Goal: Information Seeking & Learning: Learn about a topic

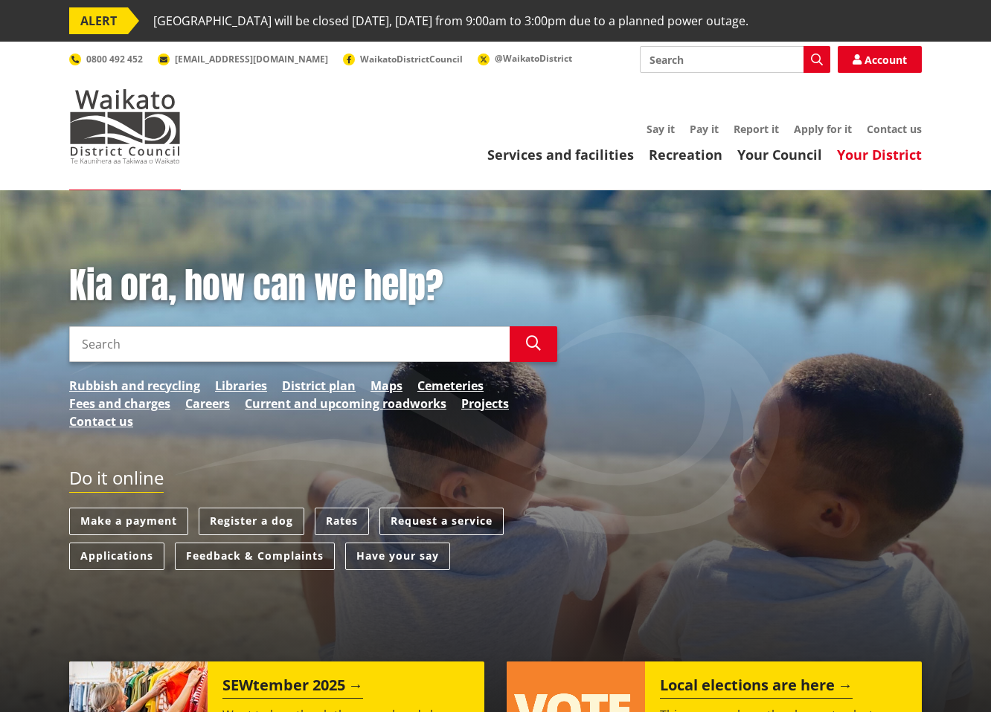
click at [893, 155] on link "Your District" at bounding box center [879, 155] width 85 height 18
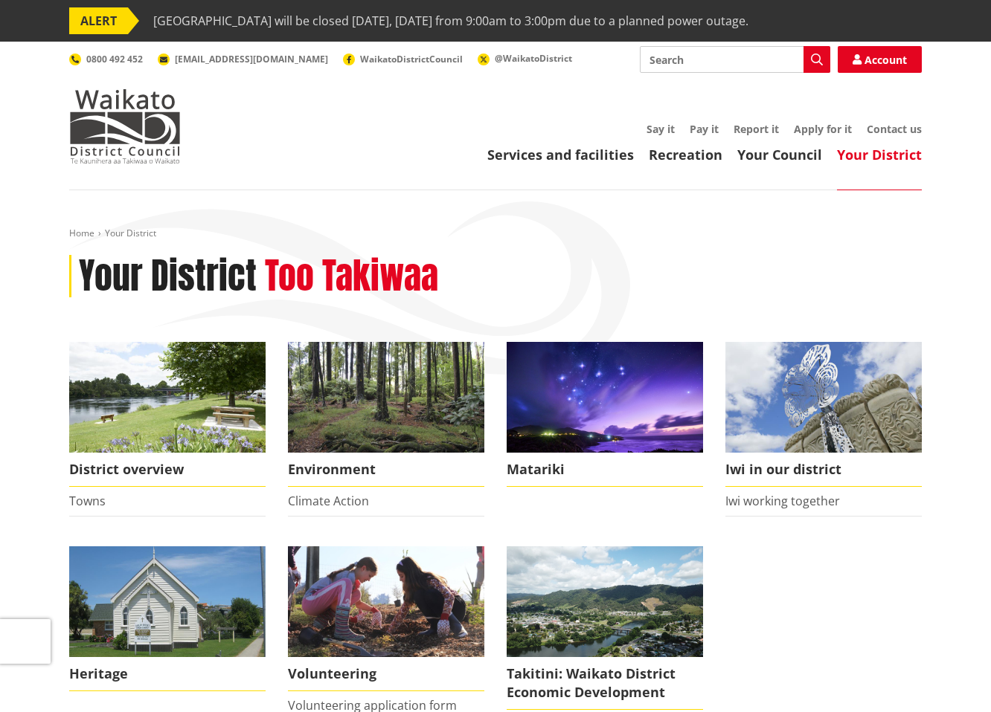
scroll to position [0, 1]
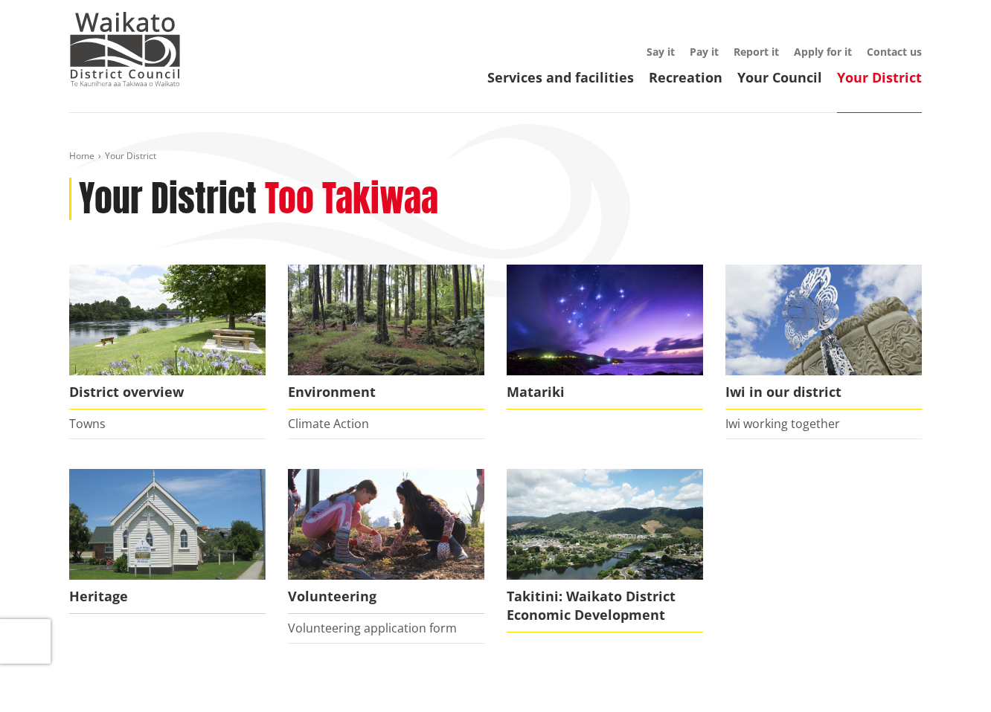
scroll to position [76, 0]
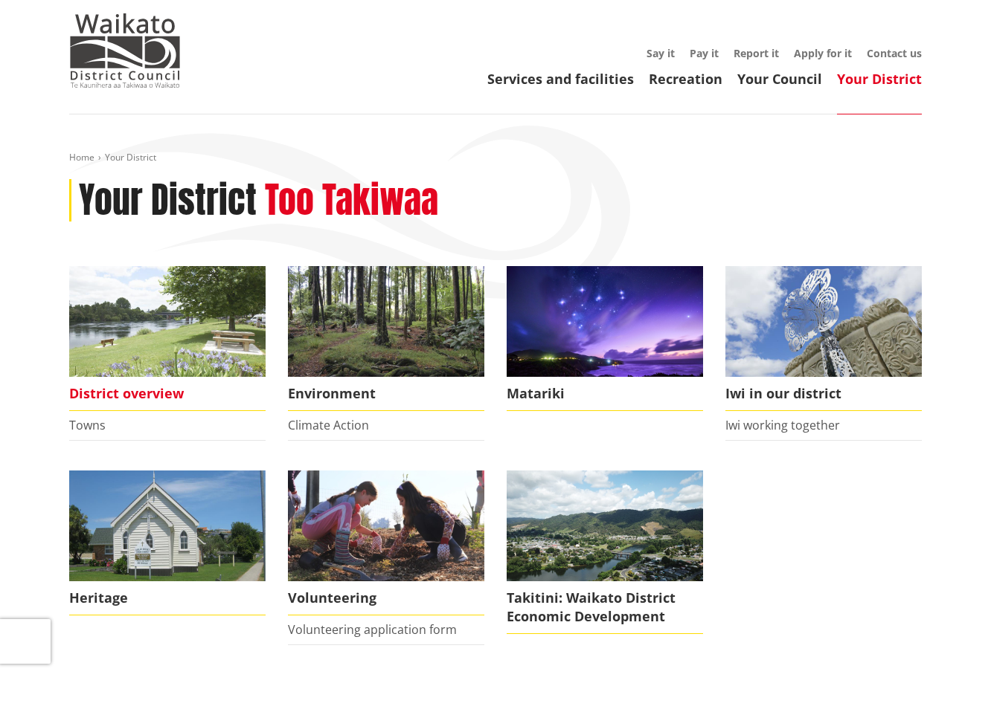
click at [158, 391] on span "District overview" at bounding box center [167, 394] width 196 height 34
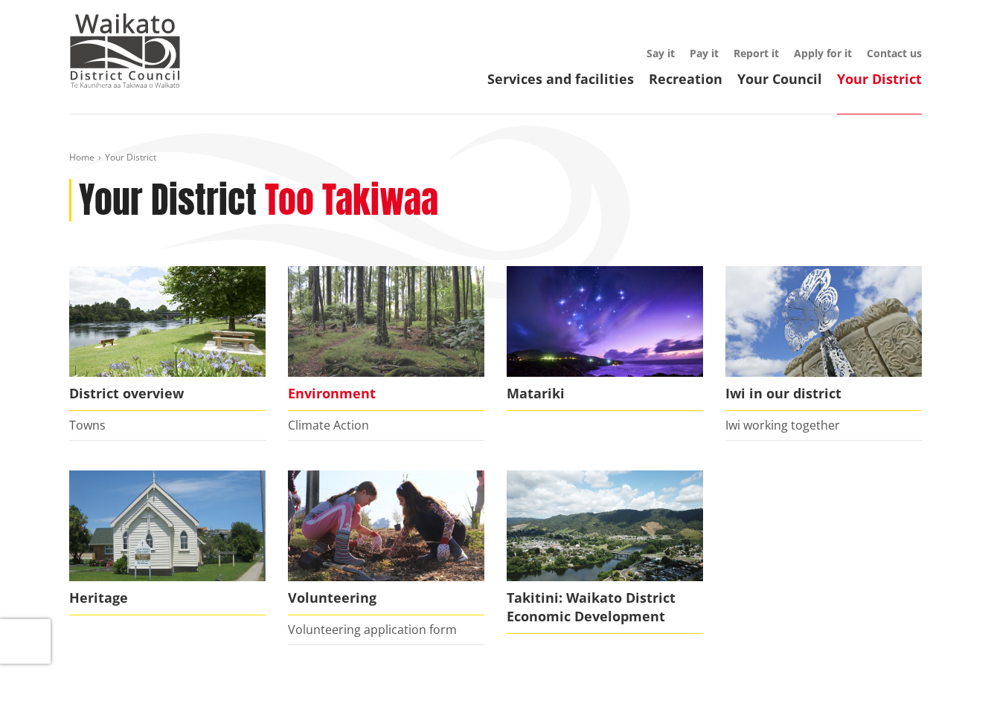
click at [347, 393] on span "Environment" at bounding box center [386, 394] width 196 height 34
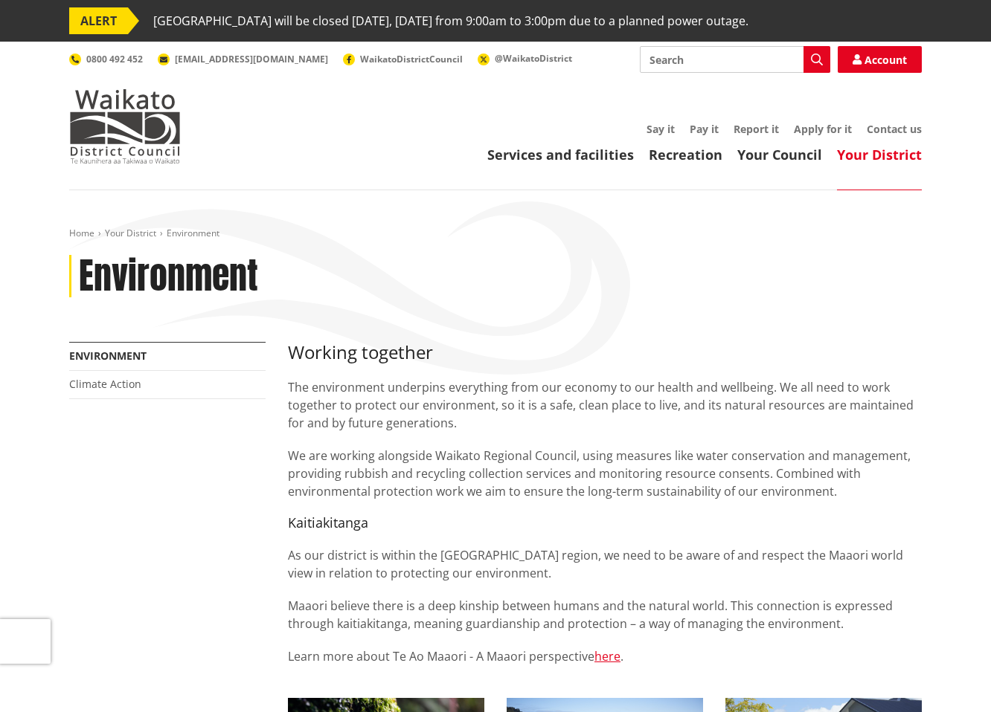
scroll to position [1, 0]
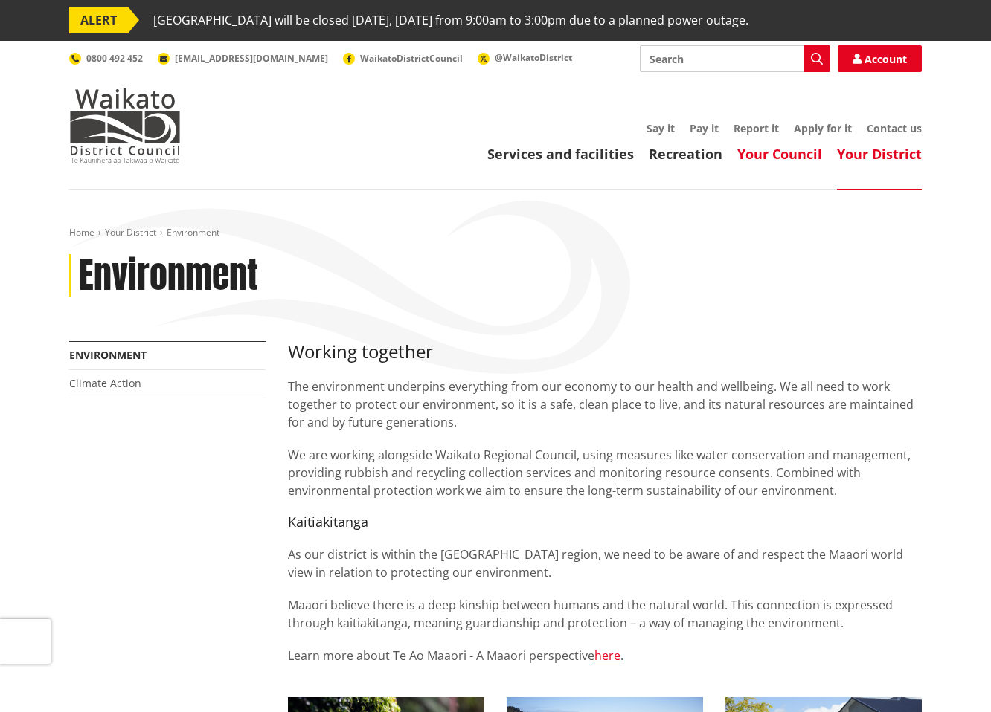
click at [787, 153] on link "Your Council" at bounding box center [779, 154] width 85 height 18
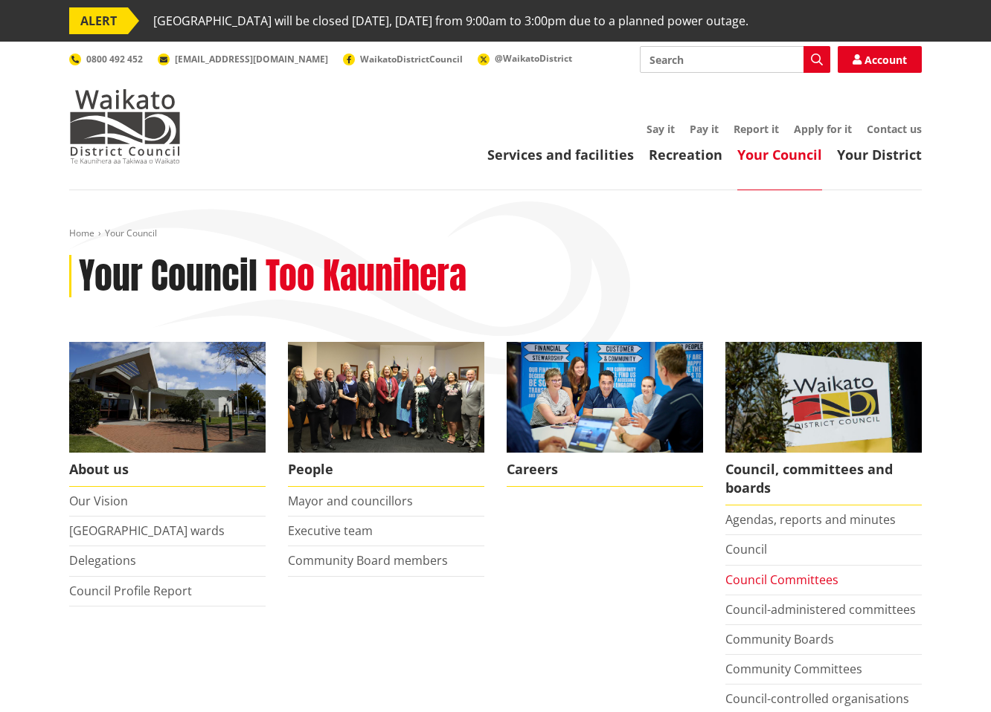
click at [741, 577] on link "Council Committees" at bounding box center [781, 580] width 113 height 16
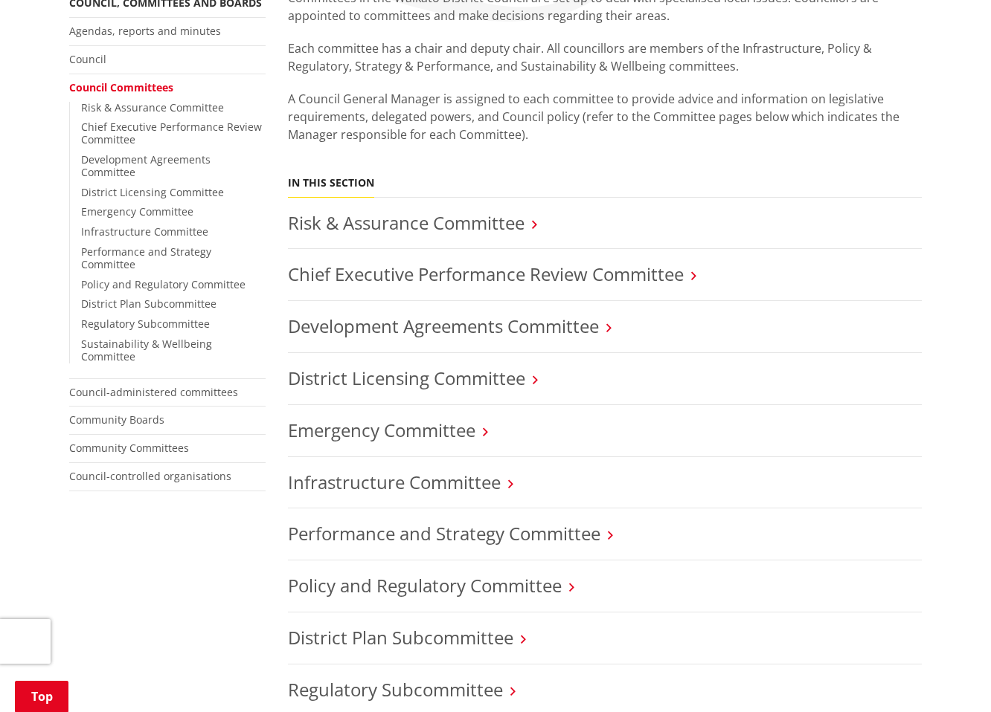
scroll to position [427, 0]
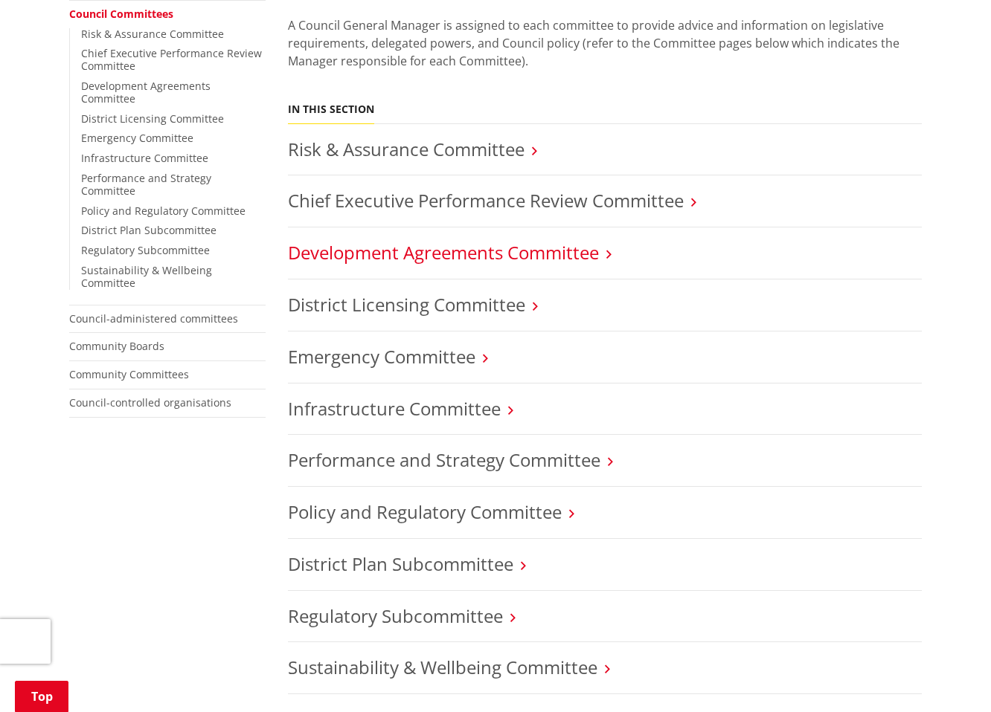
click at [355, 248] on link "Development Agreements Committee" at bounding box center [443, 252] width 311 height 25
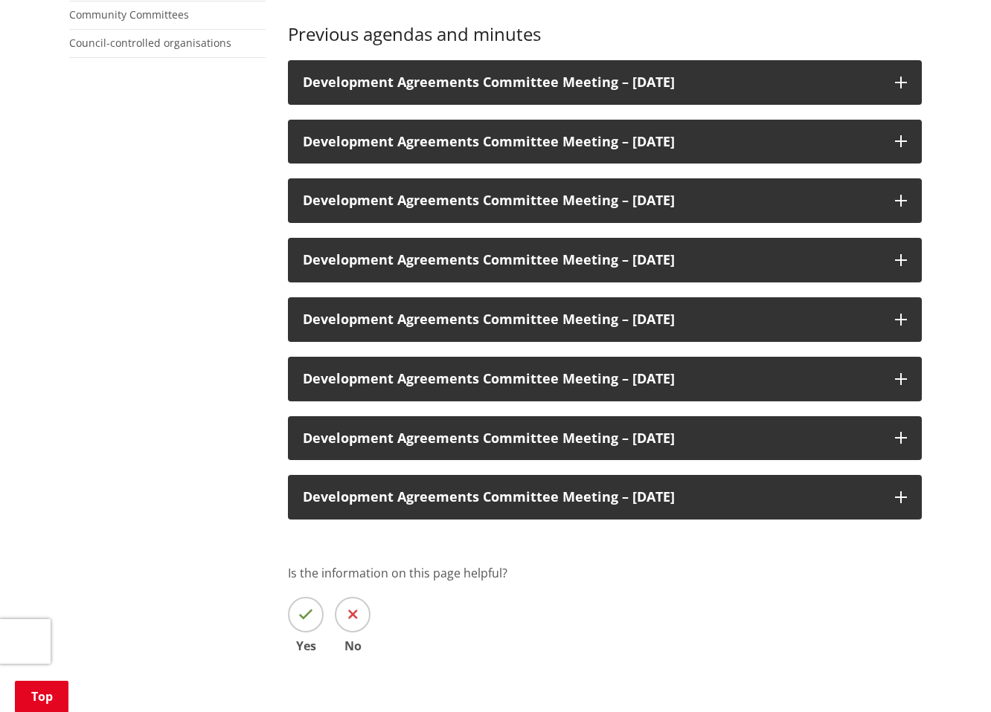
scroll to position [784, 0]
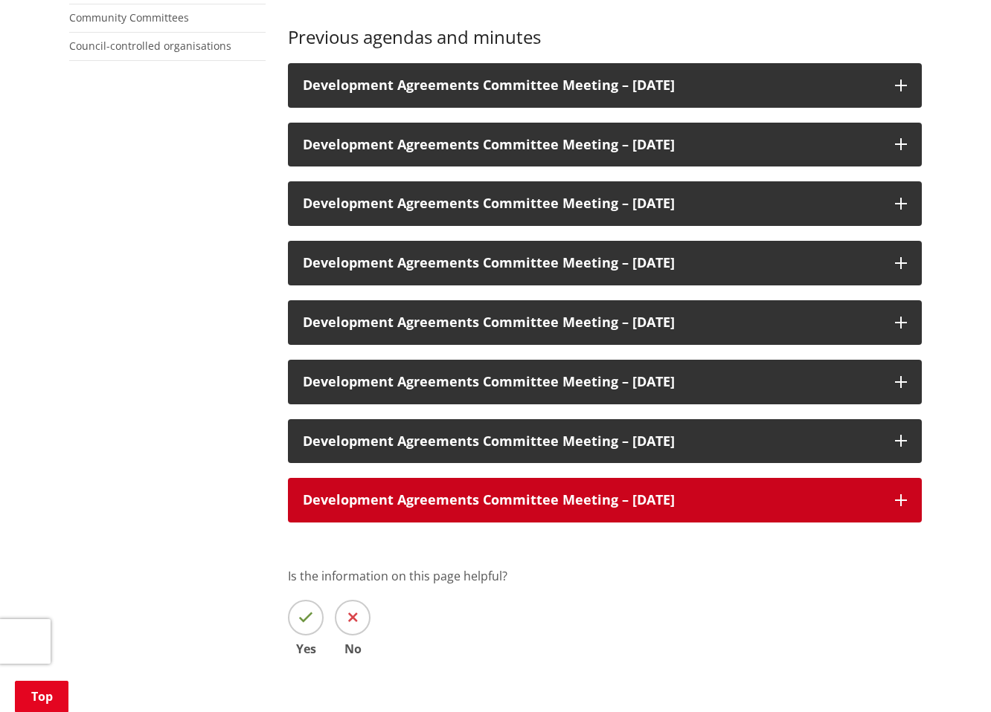
click at [900, 495] on icon at bounding box center [901, 501] width 12 height 12
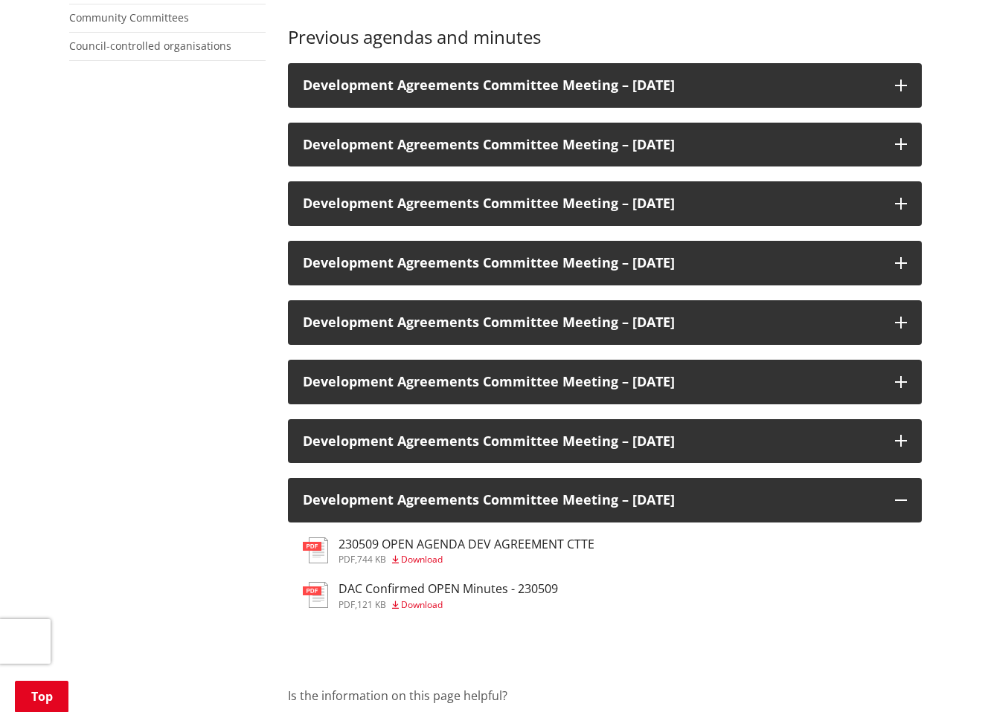
click at [350, 538] on h3 "230509 OPEN AGENDA DEV AGREEMENT CTTE" at bounding box center [466, 545] width 256 height 14
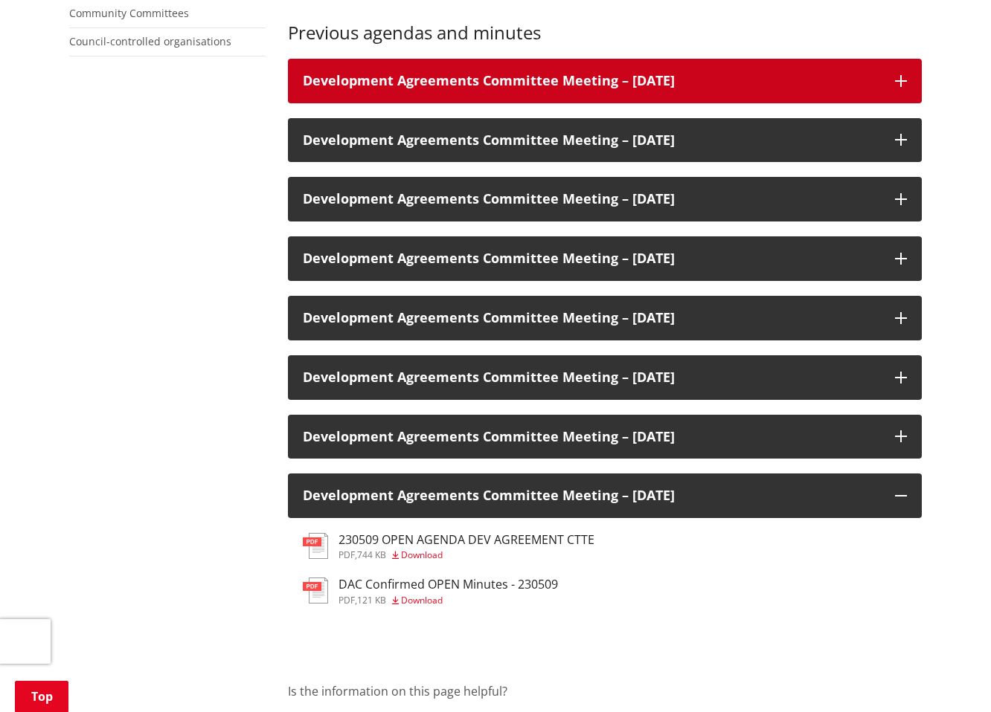
click at [898, 79] on icon at bounding box center [901, 81] width 12 height 12
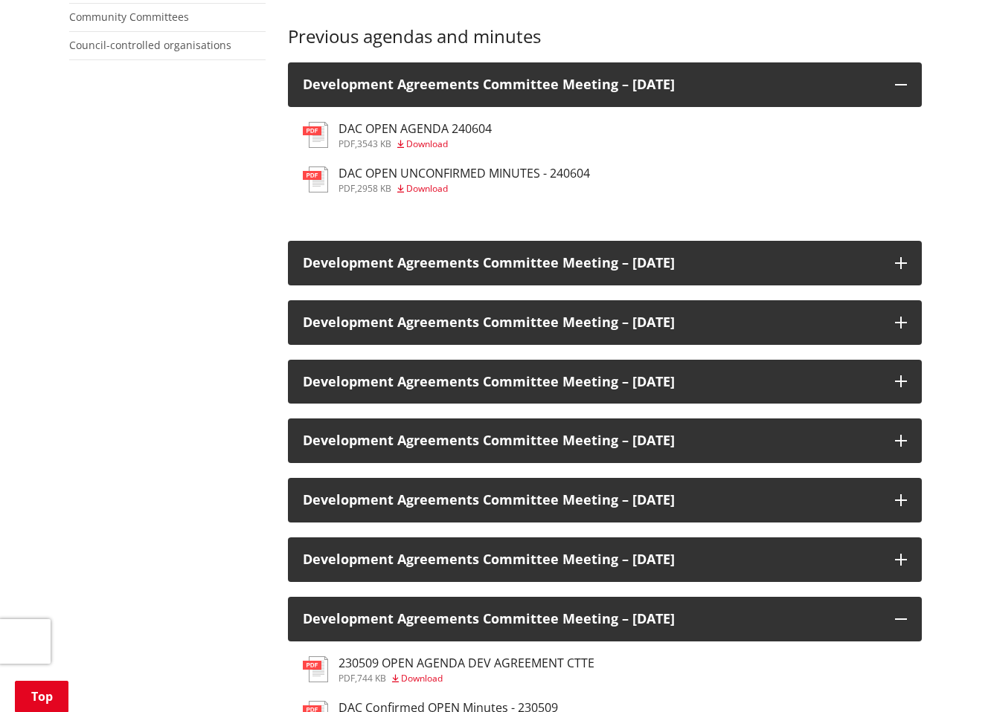
scroll to position [787, 0]
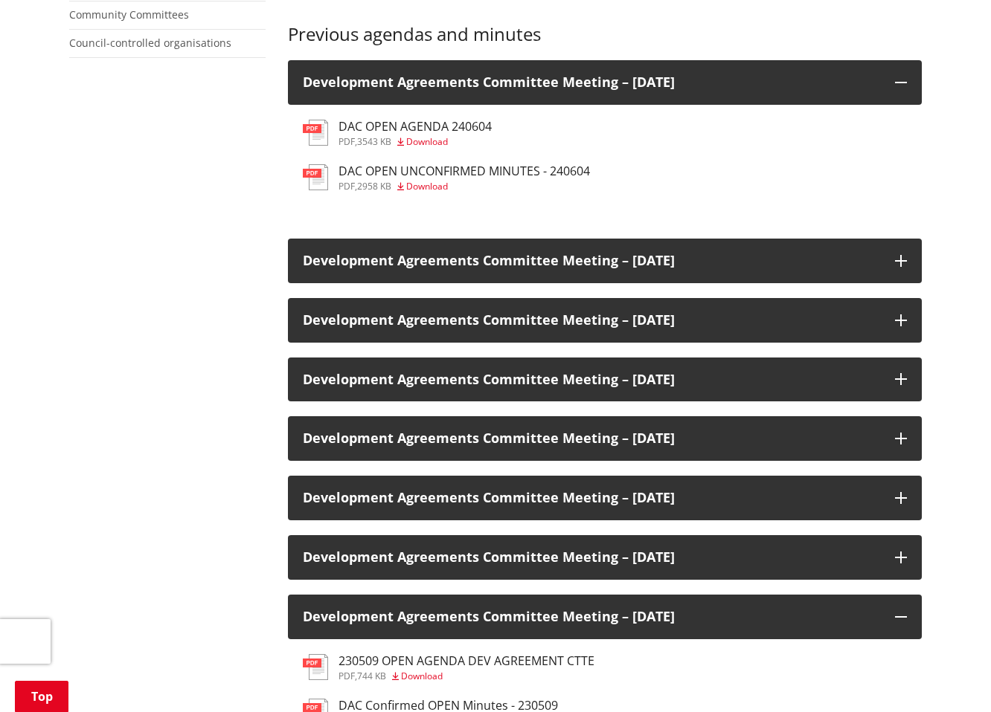
click at [370, 124] on h3 "DAC OPEN AGENDA 240604" at bounding box center [414, 127] width 153 height 14
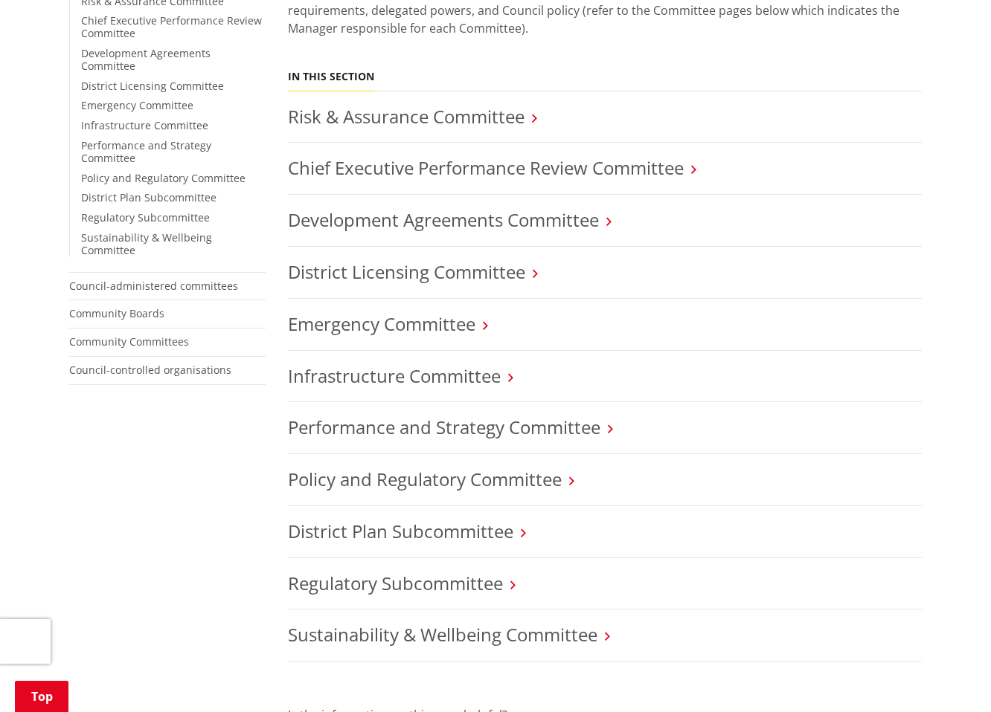
scroll to position [459, 0]
click at [210, 280] on link "Council-administered committees" at bounding box center [153, 287] width 169 height 14
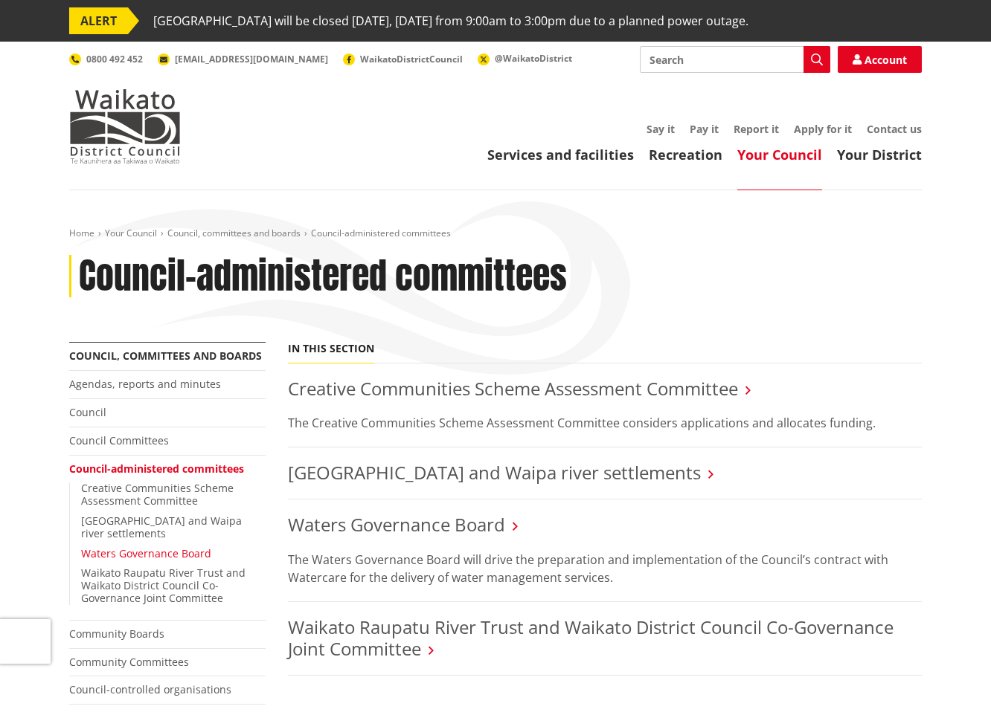
click at [153, 547] on link "Waters Governance Board" at bounding box center [146, 554] width 130 height 14
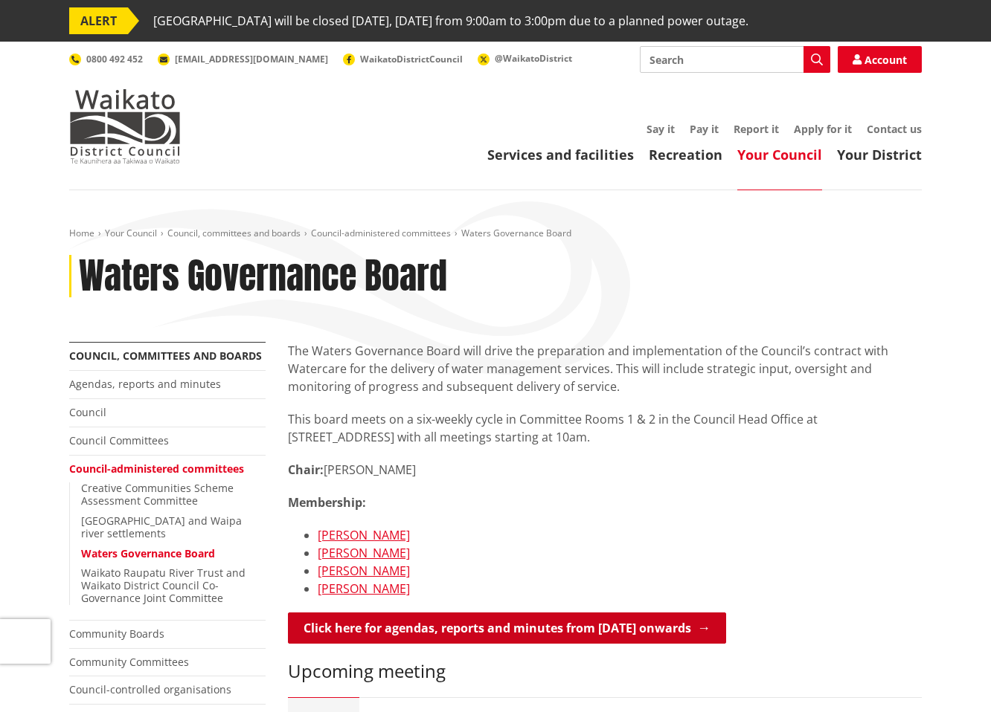
click at [565, 630] on link "Click here for agendas, reports and minutes from [DATE] onwards" at bounding box center [507, 628] width 438 height 31
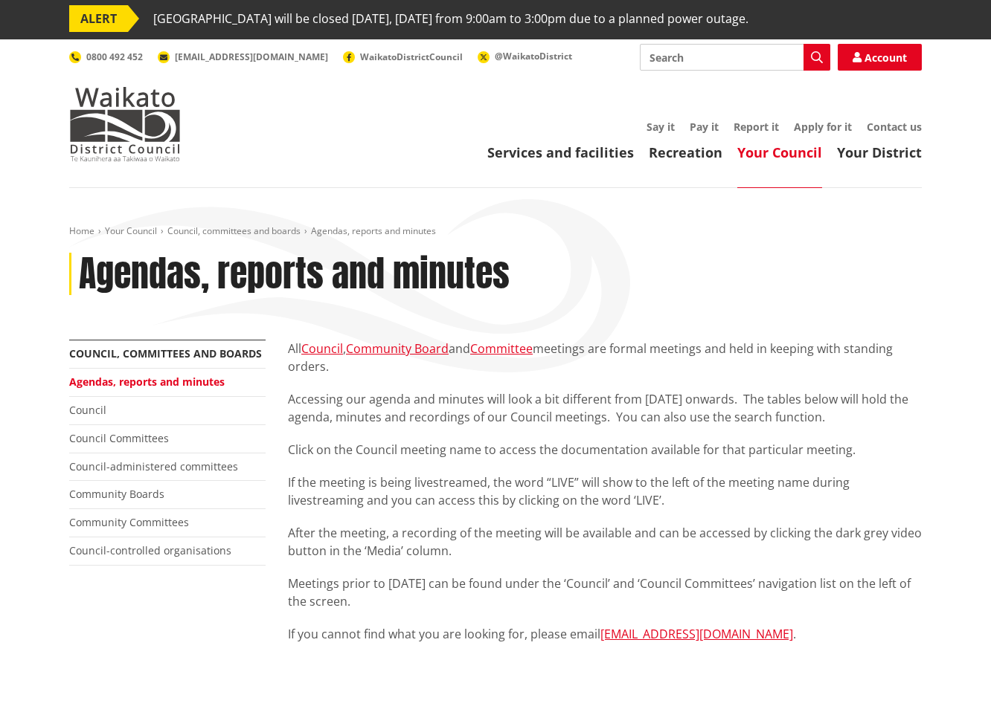
scroll to position [4, 0]
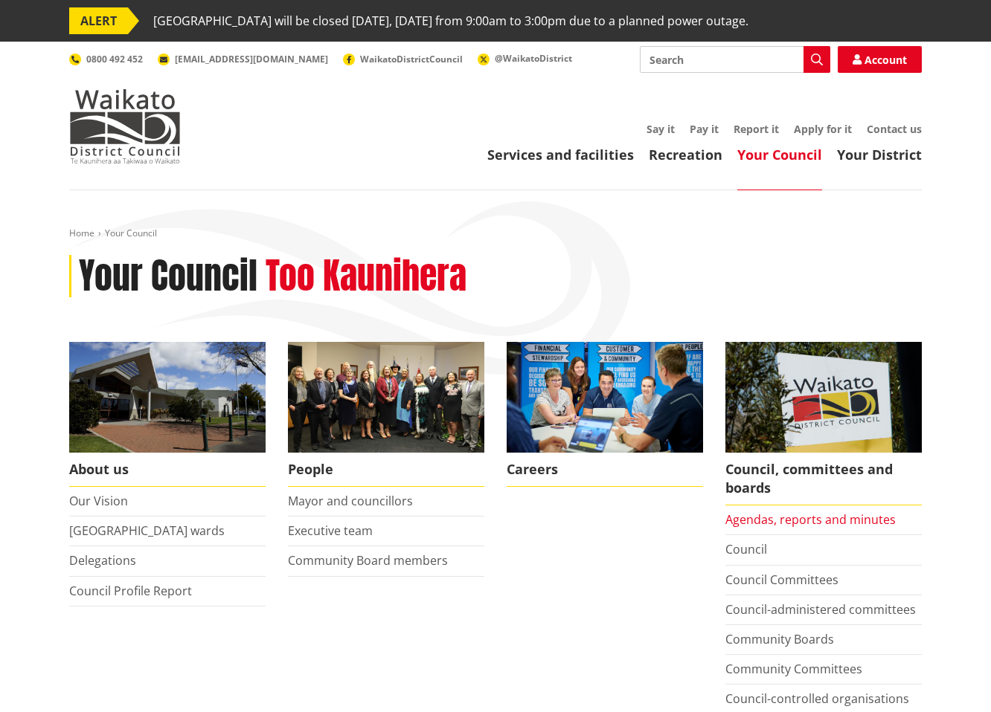
click at [759, 519] on link "Agendas, reports and minutes" at bounding box center [810, 520] width 170 height 16
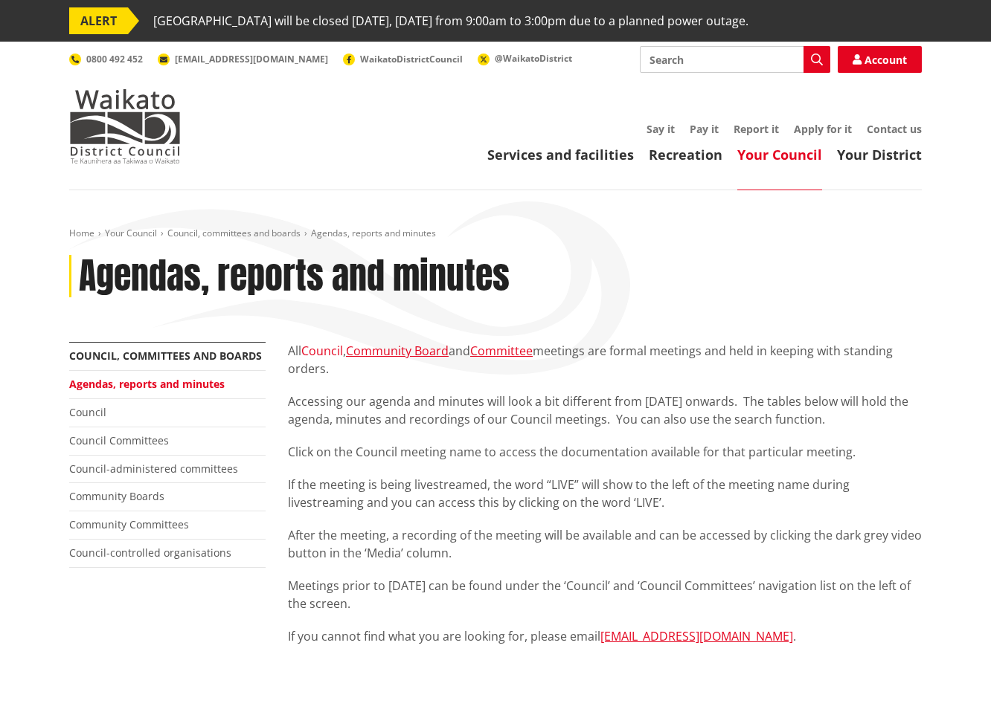
click at [317, 351] on link "Council" at bounding box center [322, 351] width 42 height 16
click at [660, 60] on input "Search" at bounding box center [735, 59] width 190 height 27
type input "maps"
click at [816, 63] on icon "button" at bounding box center [817, 60] width 12 height 12
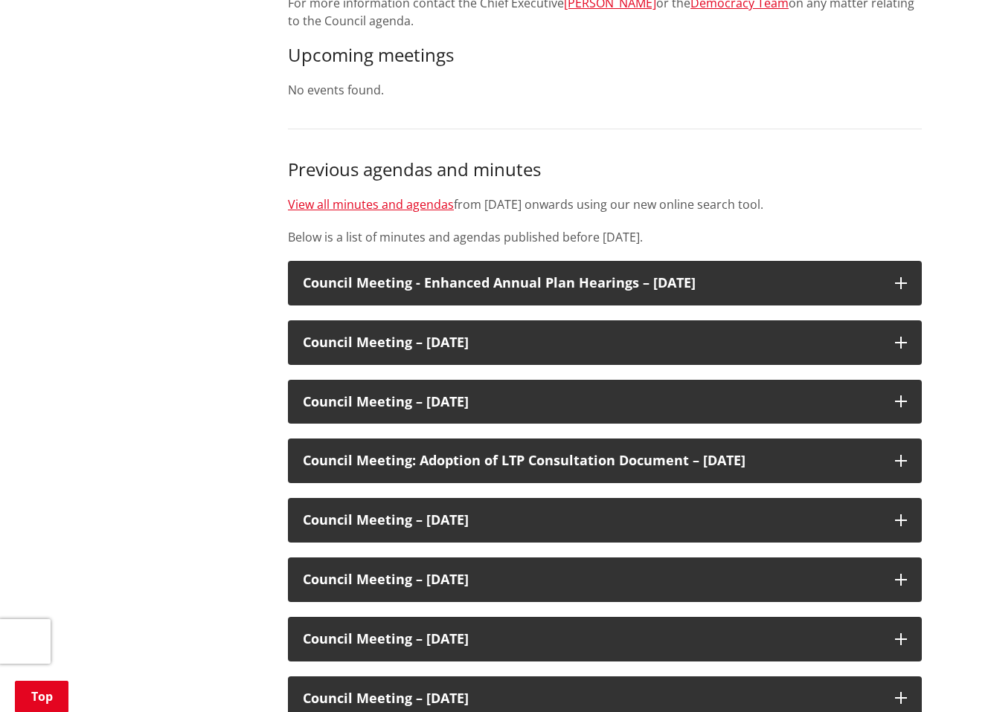
scroll to position [759, 0]
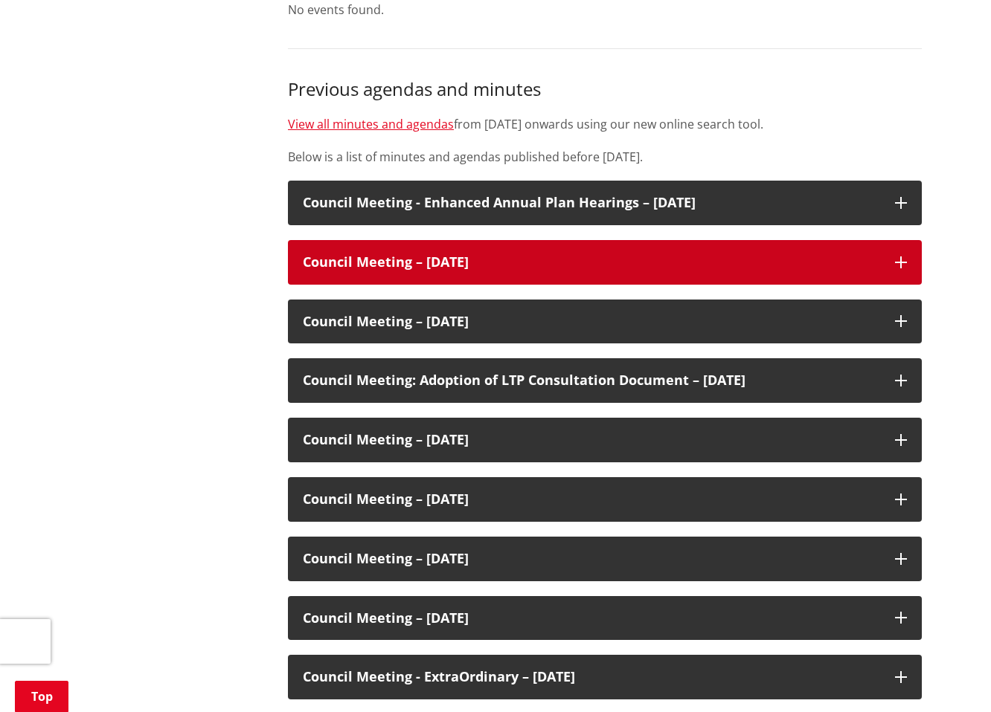
click at [477, 259] on h3 "Council Meeting – 06 May 2024" at bounding box center [591, 262] width 577 height 15
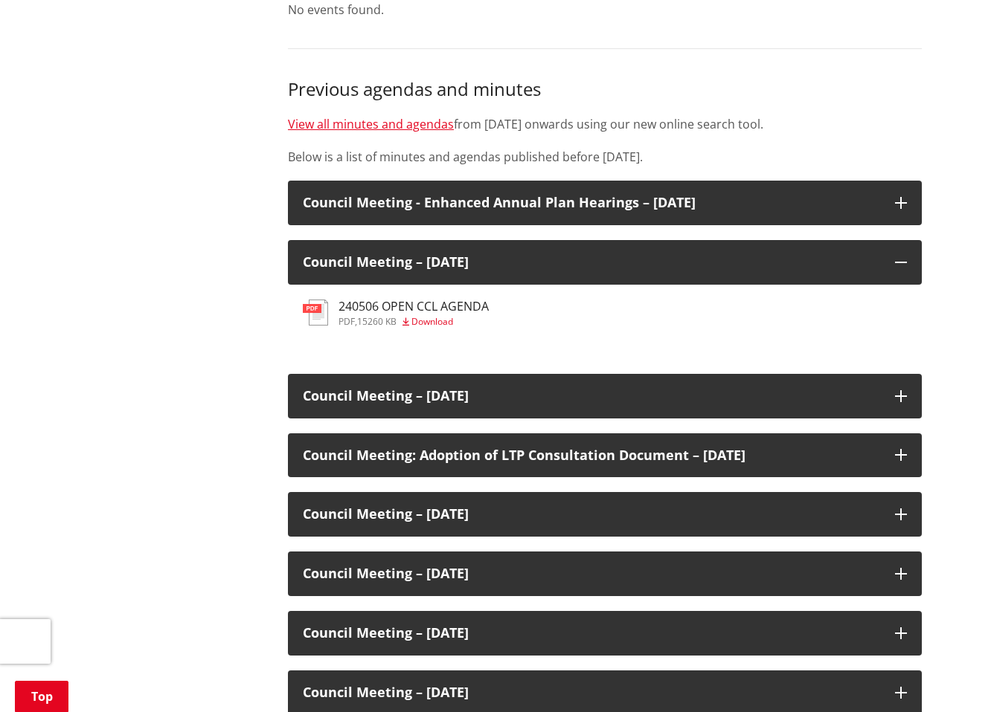
click at [422, 300] on h3 "240506 OPEN CCL AGENDA" at bounding box center [413, 307] width 150 height 14
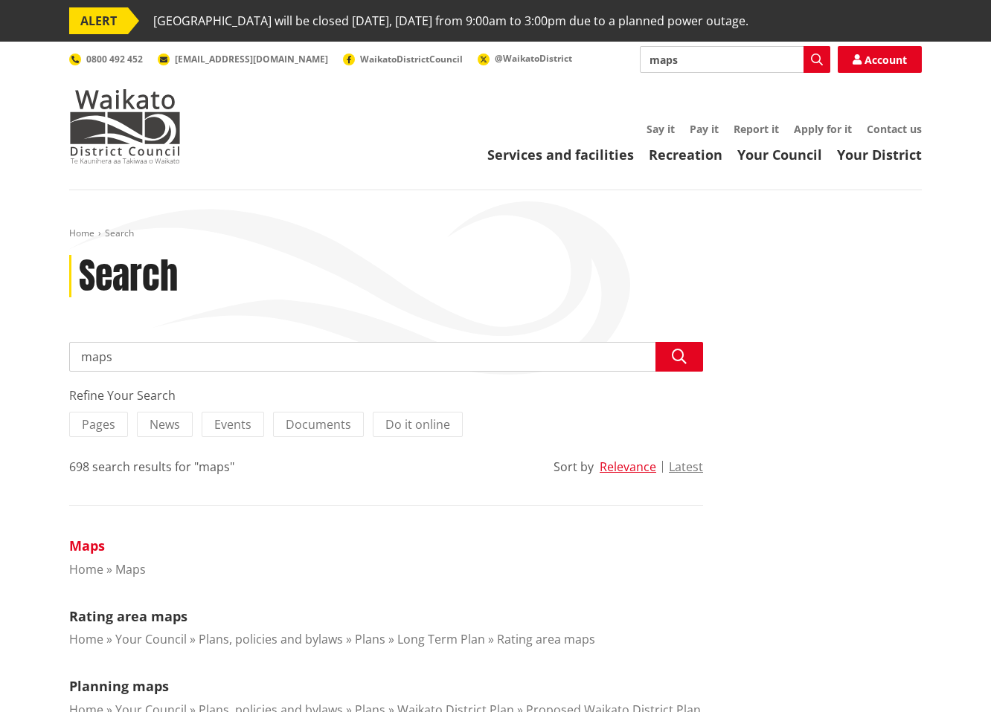
click at [91, 547] on link "Maps" at bounding box center [87, 546] width 36 height 18
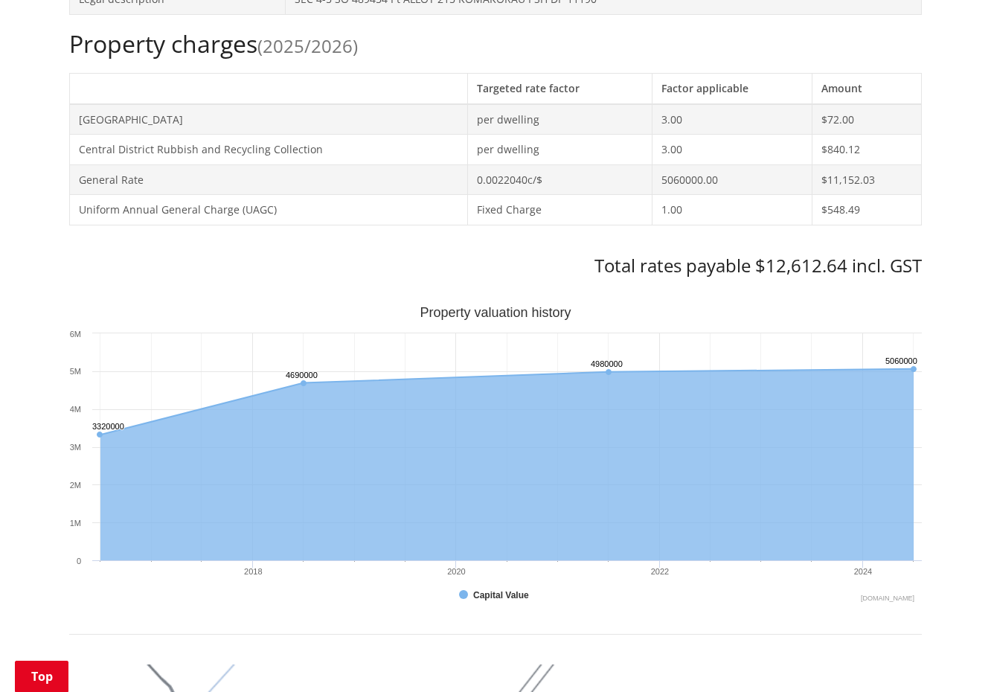
scroll to position [658, 0]
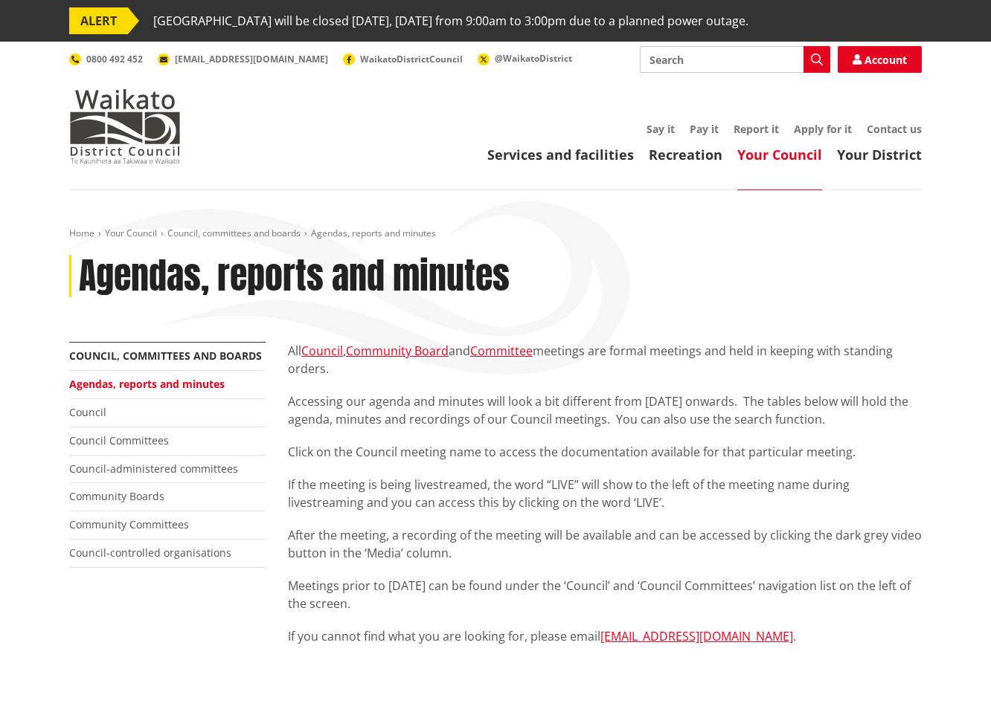
scroll to position [4, 0]
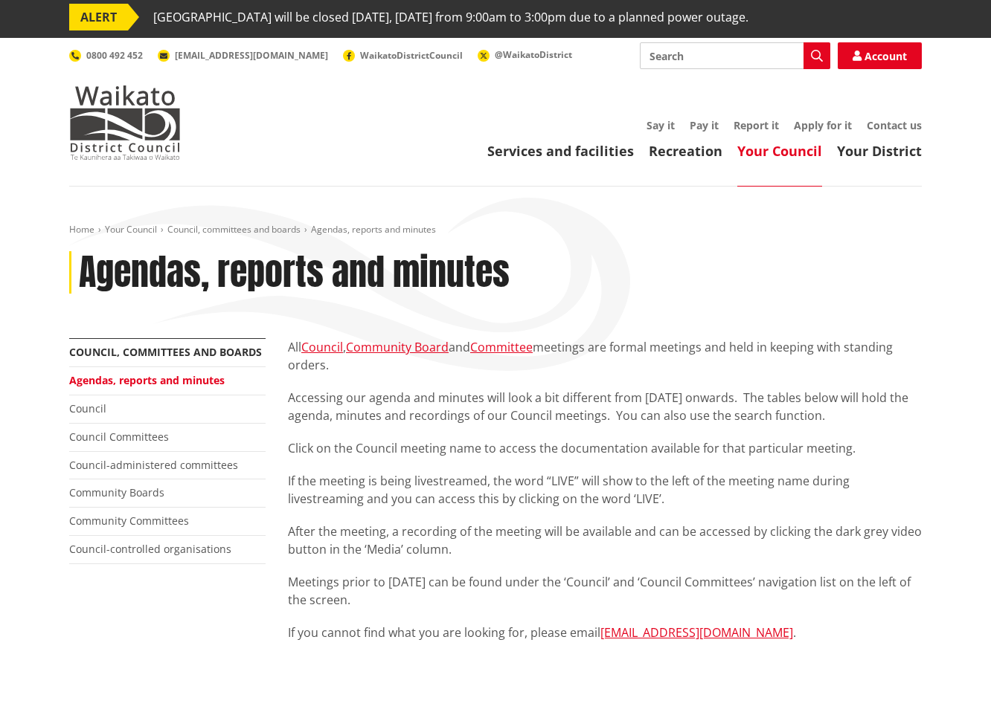
click at [675, 62] on input "Search" at bounding box center [735, 55] width 190 height 27
type input "consents"
click at [817, 52] on icon "button" at bounding box center [817, 56] width 12 height 12
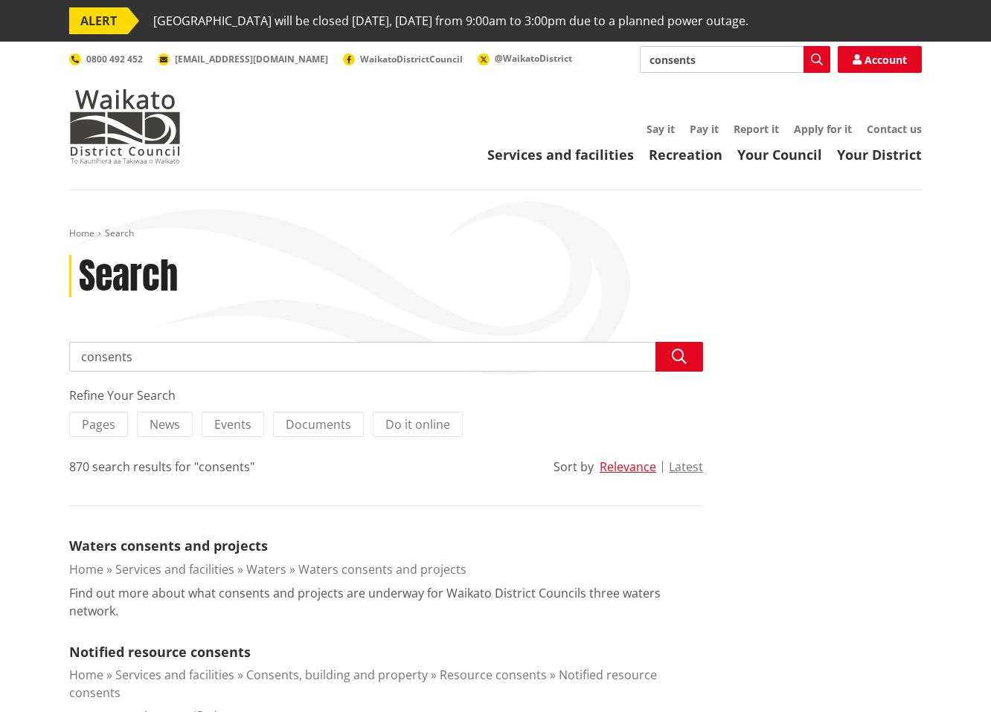
drag, startPoint x: 148, startPoint y: 544, endPoint x: 202, endPoint y: 530, distance: 56.1
click at [148, 544] on link "Waters consents and projects" at bounding box center [168, 546] width 199 height 18
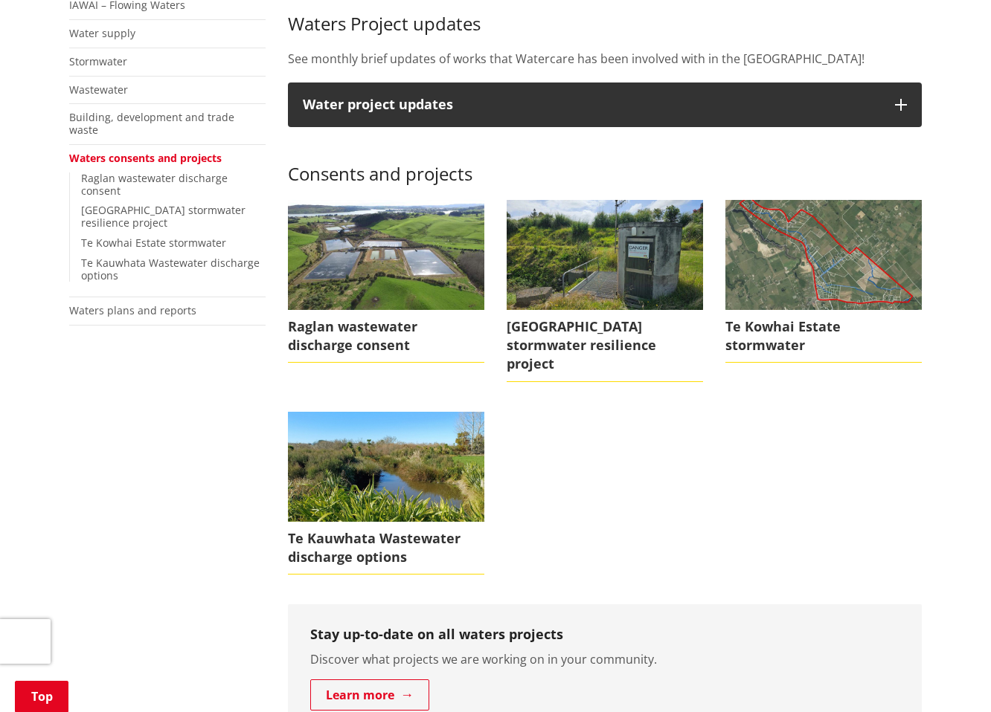
scroll to position [379, 0]
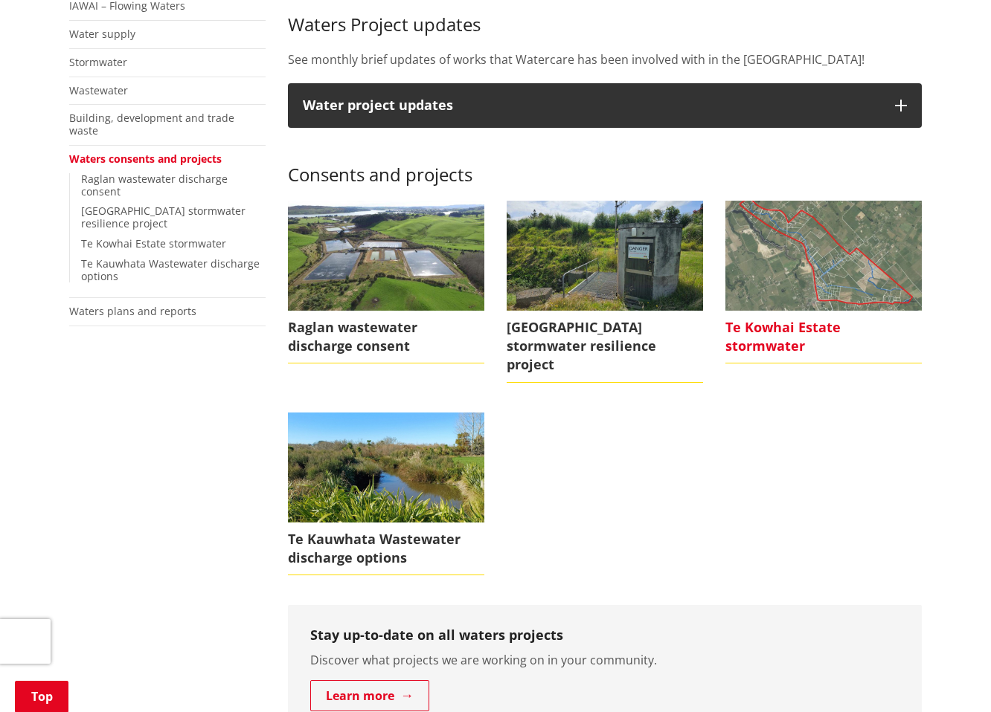
click at [792, 311] on span "Te Kowhai Estate stormwater" at bounding box center [823, 337] width 196 height 53
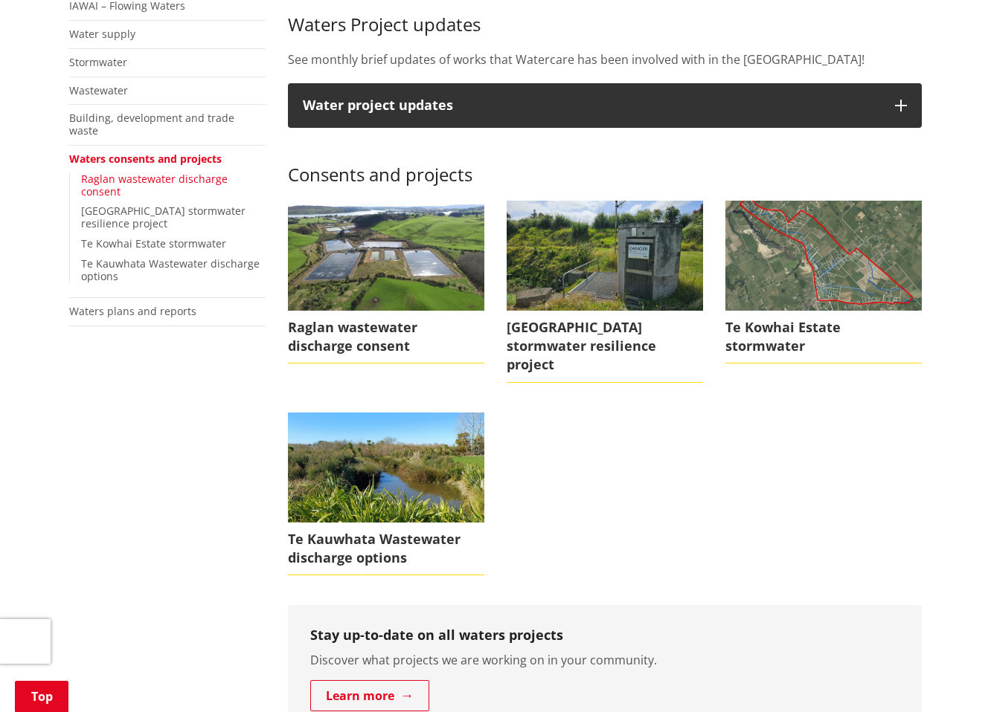
click at [171, 172] on link "Raglan wastewater discharge consent" at bounding box center [154, 185] width 147 height 27
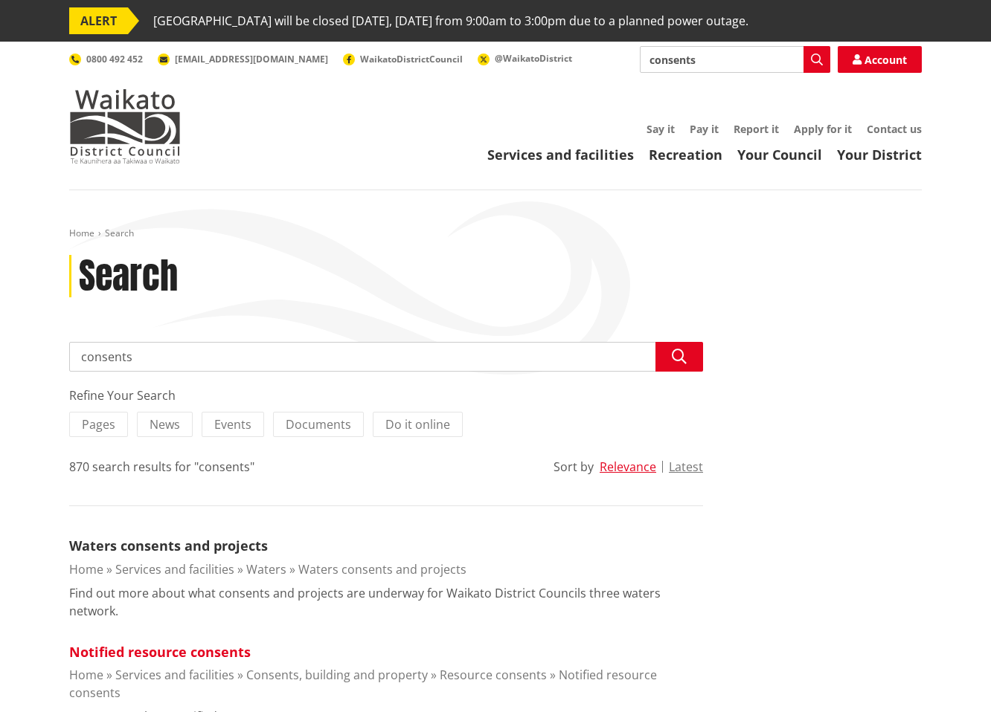
click at [239, 643] on link "Notified resource consents" at bounding box center [159, 652] width 181 height 18
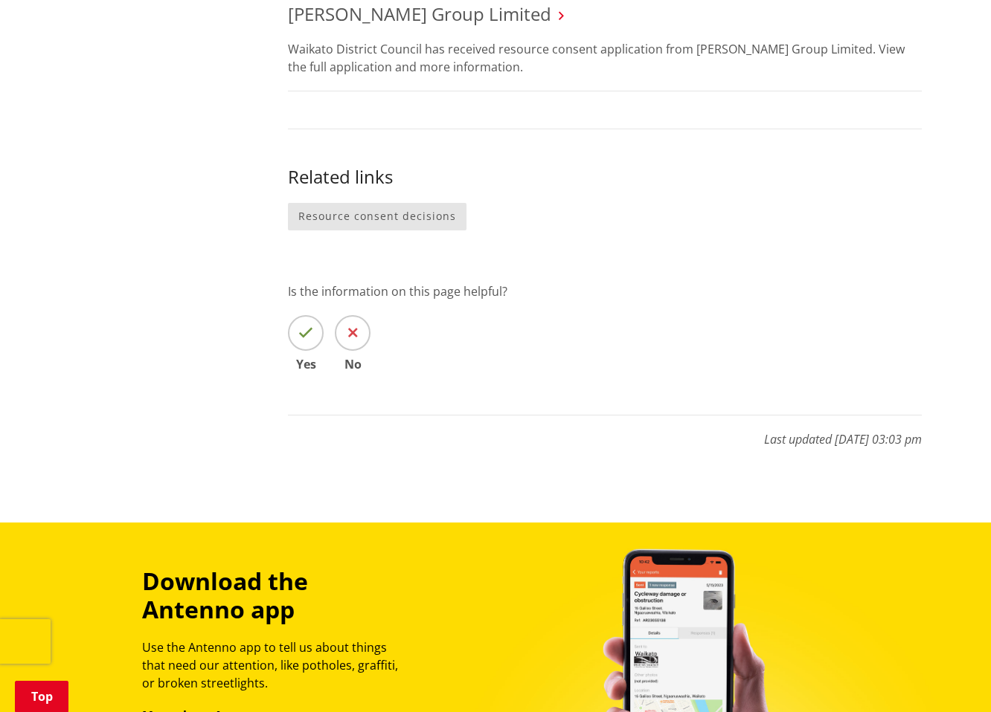
scroll to position [922, 0]
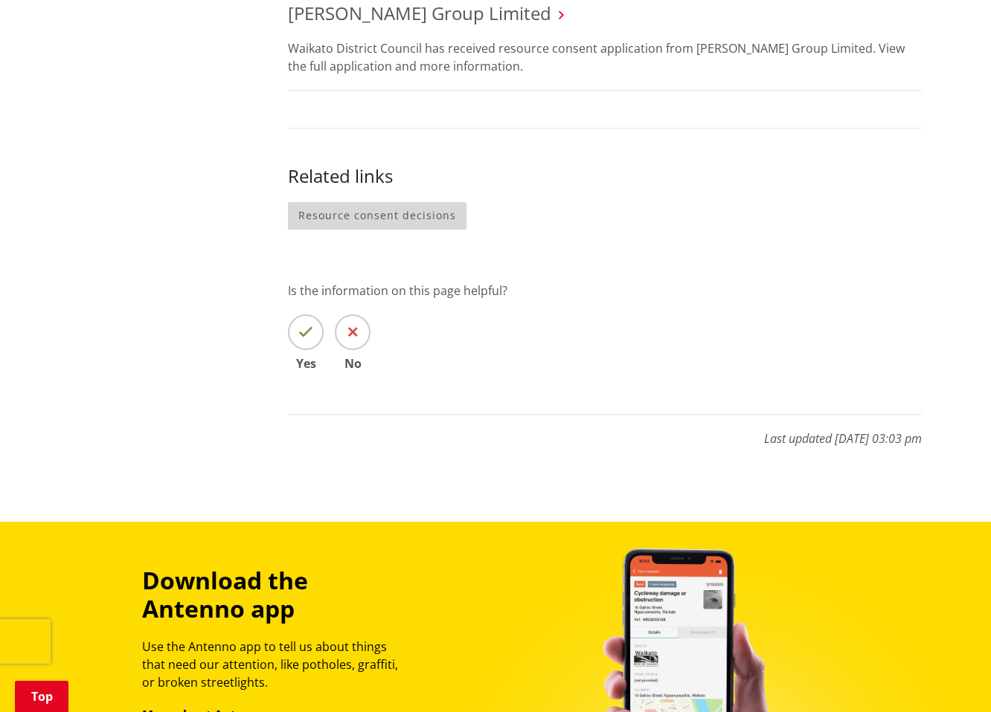
click at [364, 206] on link "Resource consent decisions" at bounding box center [377, 216] width 178 height 28
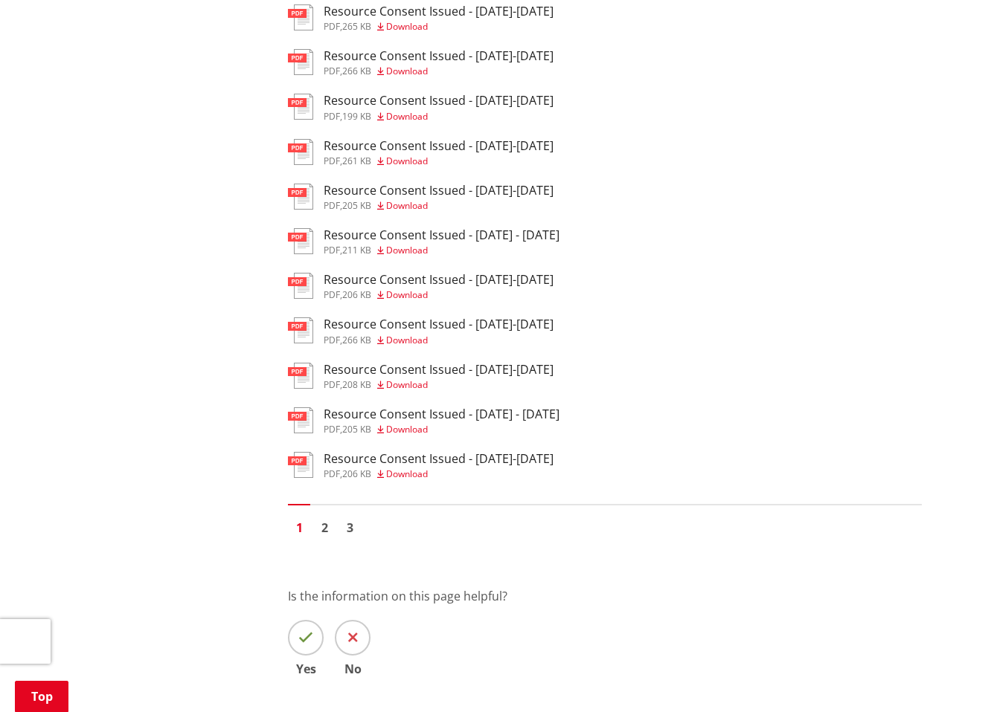
scroll to position [872, 0]
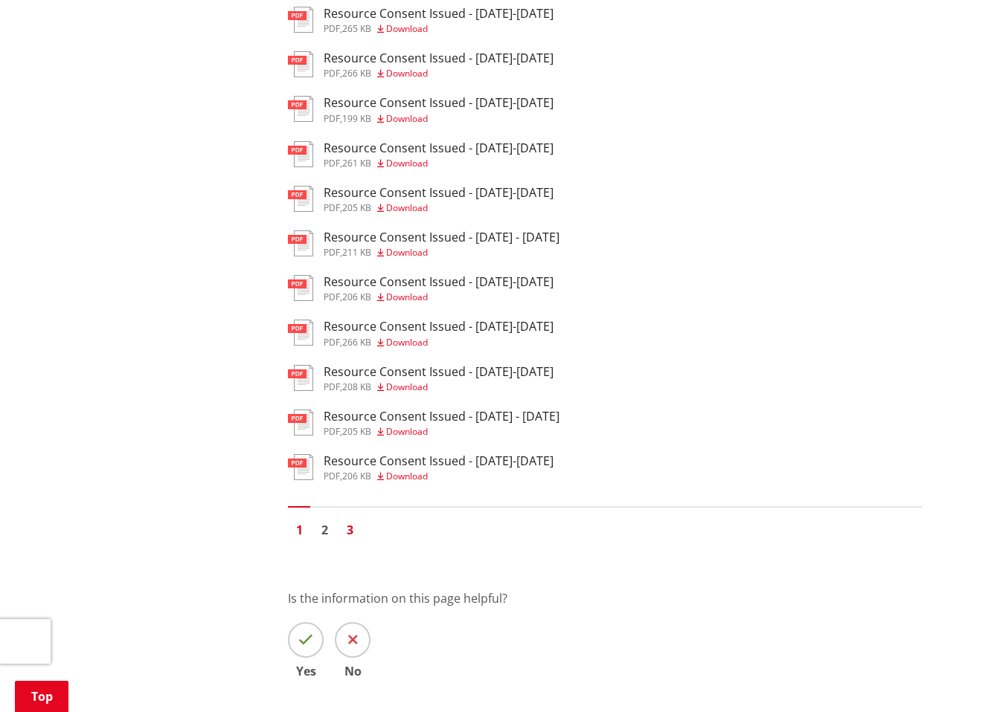
click at [349, 527] on link "3" at bounding box center [349, 530] width 22 height 22
